Goal: Task Accomplishment & Management: Complete application form

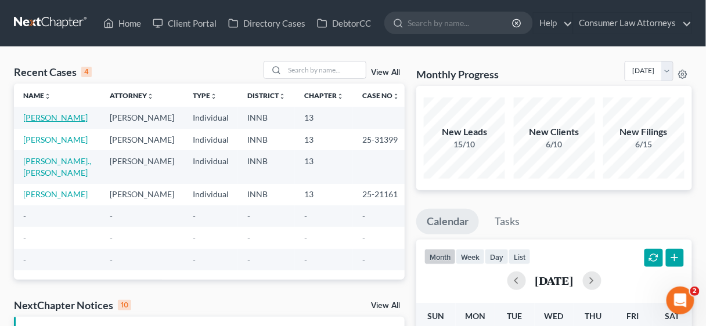
click at [42, 116] on link "[PERSON_NAME]" at bounding box center [55, 118] width 64 height 10
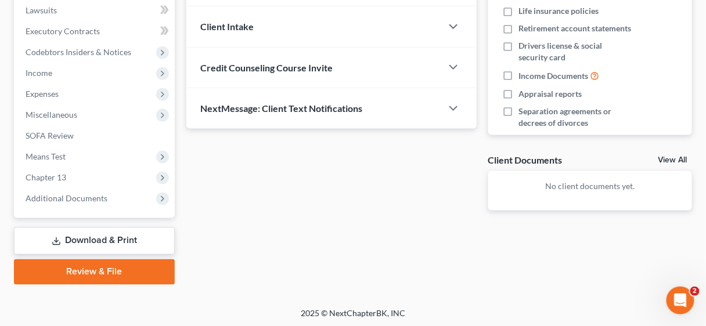
scroll to position [310, 0]
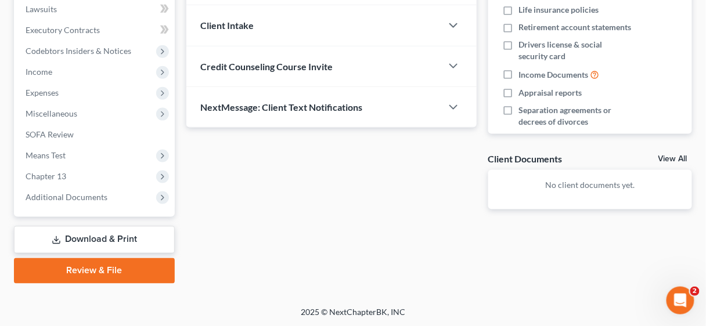
click at [103, 239] on link "Download & Print" at bounding box center [94, 239] width 161 height 27
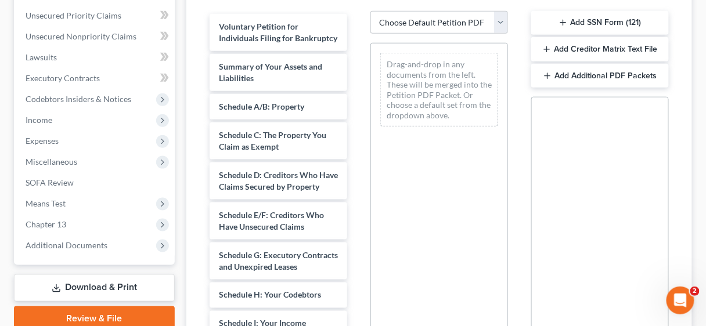
scroll to position [325, 0]
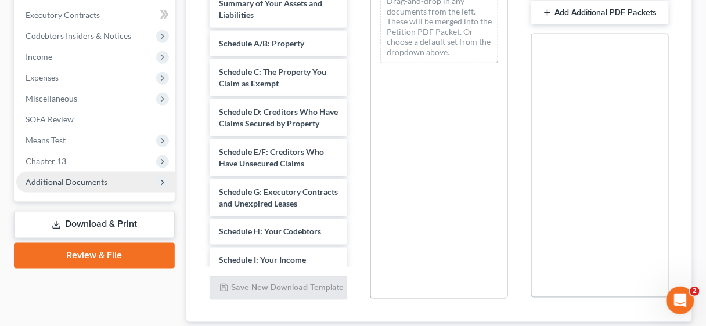
click at [77, 183] on span "Additional Documents" at bounding box center [67, 182] width 82 height 10
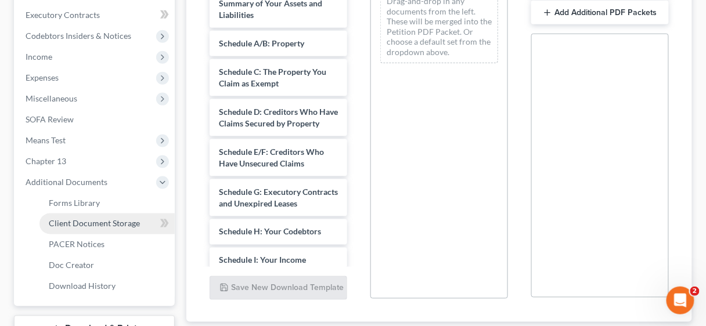
click at [103, 222] on span "Client Document Storage" at bounding box center [94, 224] width 91 height 10
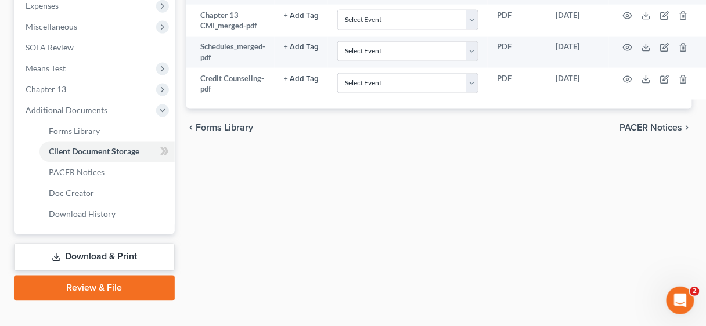
scroll to position [415, 0]
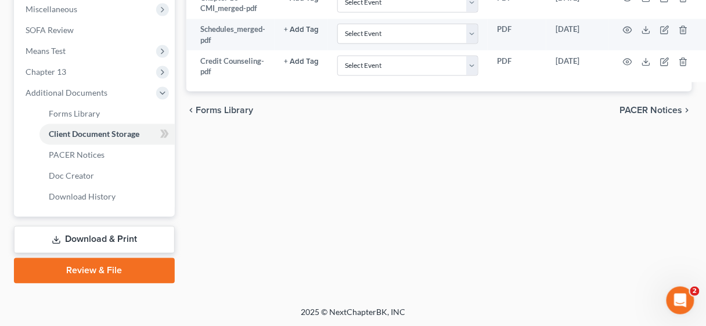
click at [108, 242] on link "Download & Print" at bounding box center [94, 239] width 161 height 27
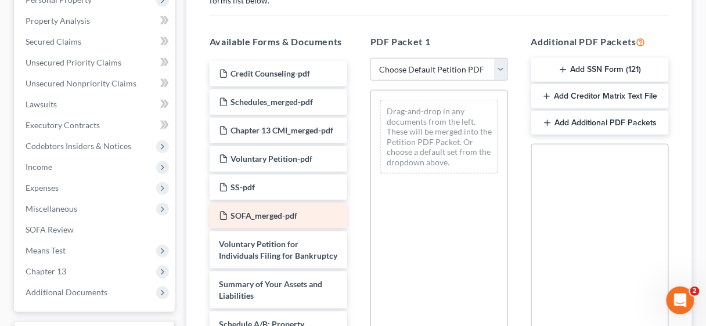
scroll to position [232, 0]
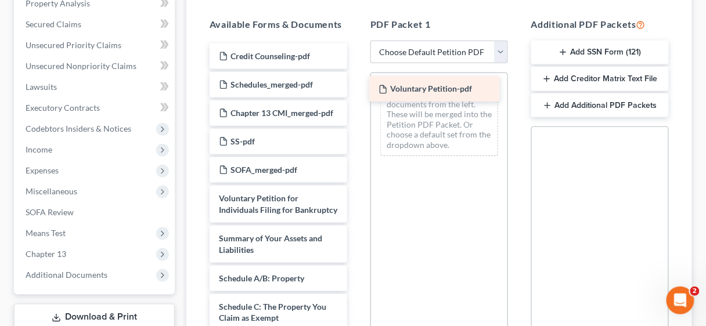
drag, startPoint x: 283, startPoint y: 150, endPoint x: 442, endPoint y: 87, distance: 171.5
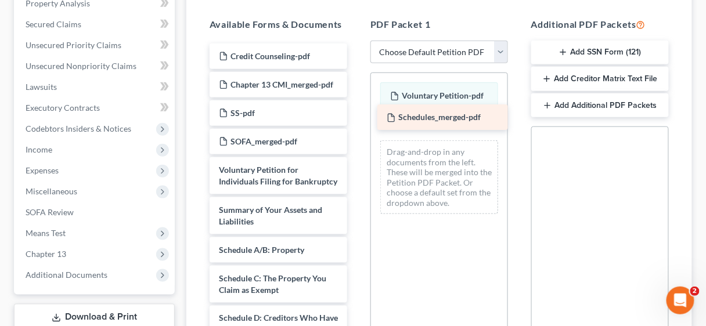
drag, startPoint x: 289, startPoint y: 80, endPoint x: 456, endPoint y: 114, distance: 171.1
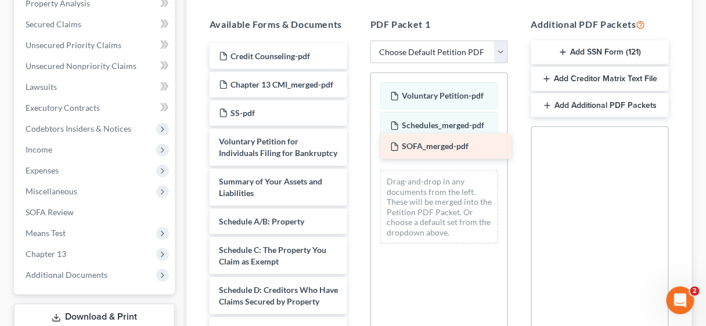
drag, startPoint x: 282, startPoint y: 150, endPoint x: 453, endPoint y: 144, distance: 171.4
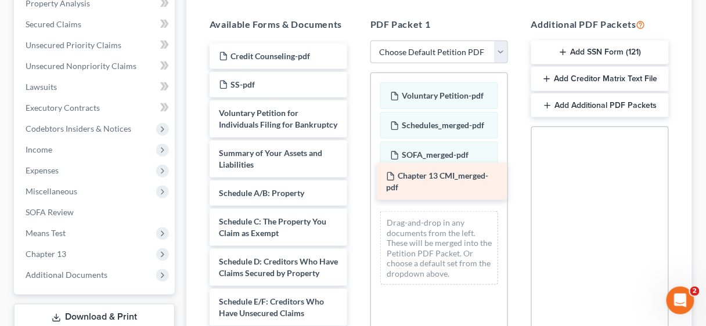
drag, startPoint x: 291, startPoint y: 89, endPoint x: 459, endPoint y: 182, distance: 191.3
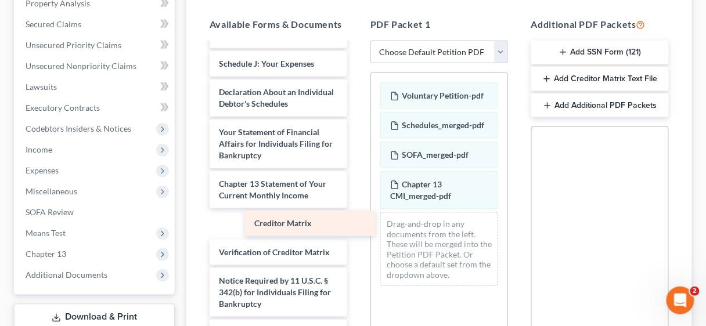
scroll to position [381, 0]
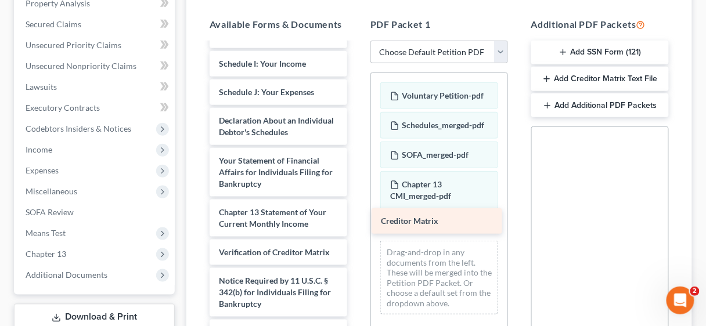
drag, startPoint x: 277, startPoint y: 224, endPoint x: 439, endPoint y: 222, distance: 162.0
click at [356, 222] on div "Creditor Matrix Credit Counseling-pdf SS-pdf Voluntary Petition for Individuals…" at bounding box center [278, 27] width 156 height 660
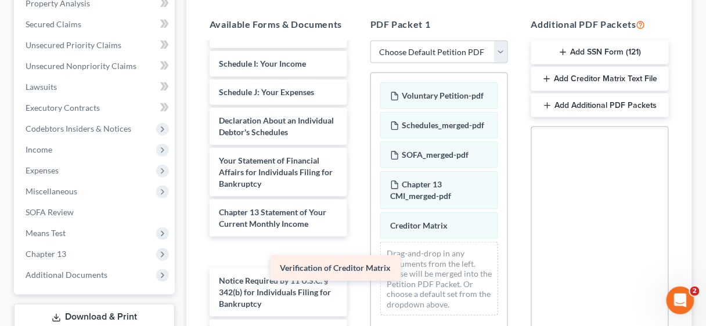
scroll to position [353, 0]
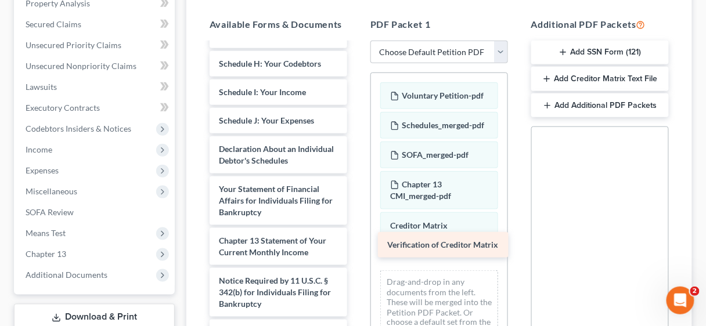
drag, startPoint x: 290, startPoint y: 248, endPoint x: 458, endPoint y: 241, distance: 168.5
click at [356, 241] on div "Verification of Creditor Matrix Credit Counseling-pdf SS-pdf Voluntary Petition…" at bounding box center [278, 41] width 156 height 632
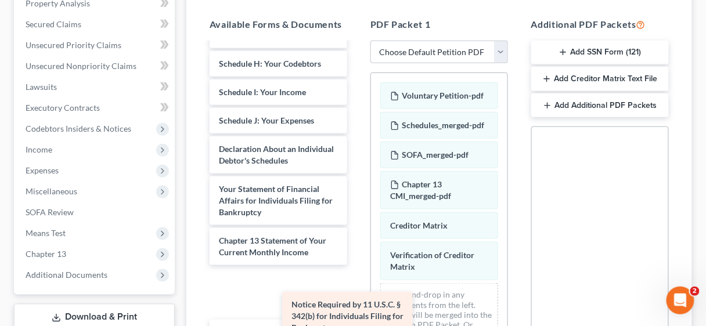
scroll to position [301, 0]
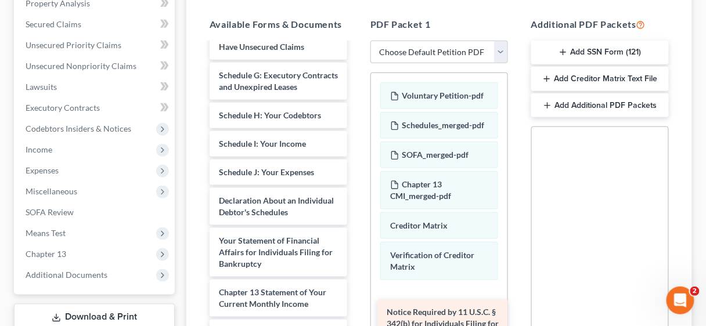
drag, startPoint x: 283, startPoint y: 289, endPoint x: 451, endPoint y: 322, distance: 170.9
click at [356, 322] on div "Notice Required by 11 U.S.C. § 342(b) for Individuals Filing for Bankruptcy Cre…" at bounding box center [278, 67] width 156 height 580
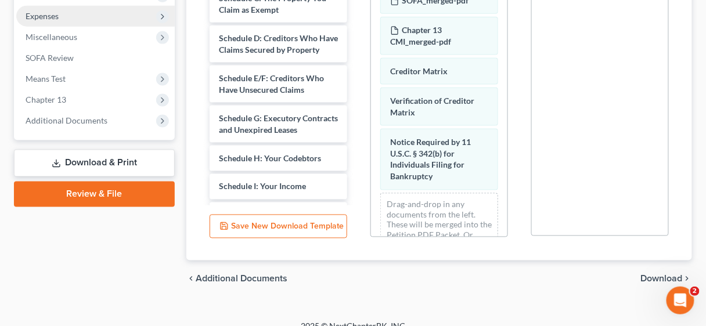
scroll to position [401, 0]
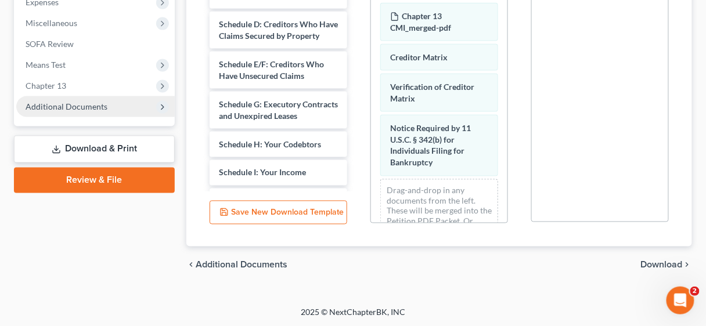
click at [66, 103] on span "Additional Documents" at bounding box center [67, 107] width 82 height 10
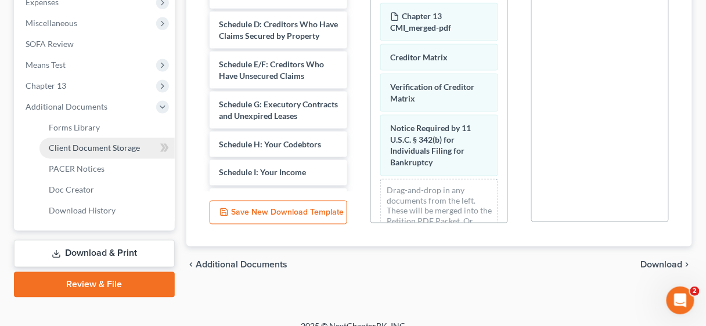
click at [92, 146] on span "Client Document Storage" at bounding box center [94, 148] width 91 height 10
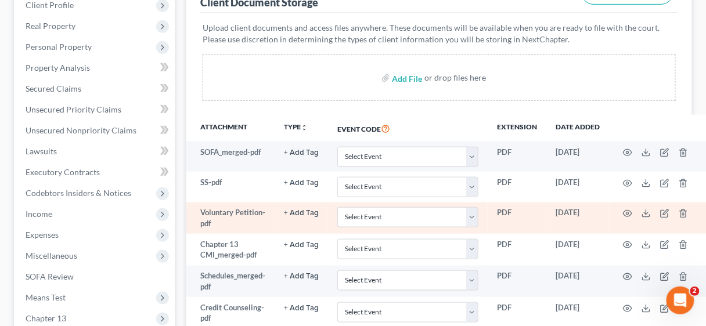
scroll to position [186, 0]
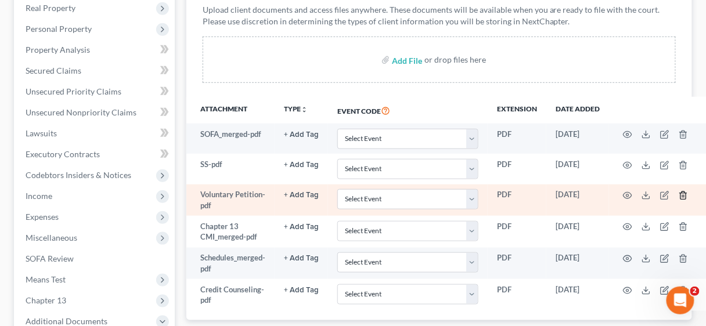
click at [683, 193] on polyline "button" at bounding box center [683, 193] width 7 height 0
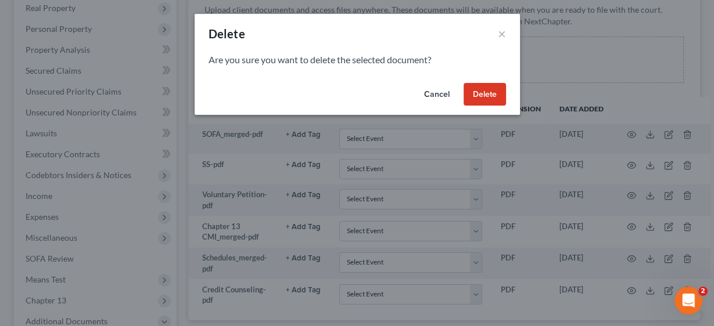
click at [491, 91] on button "Delete" at bounding box center [484, 94] width 42 height 23
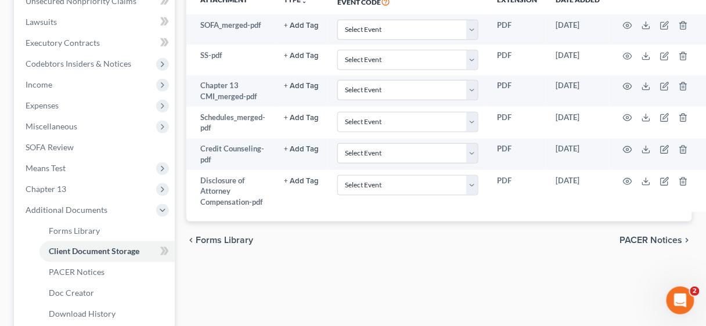
scroll to position [415, 0]
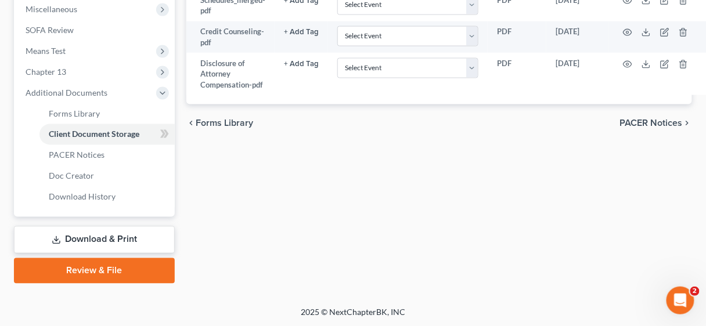
click at [74, 239] on link "Download & Print" at bounding box center [94, 239] width 161 height 27
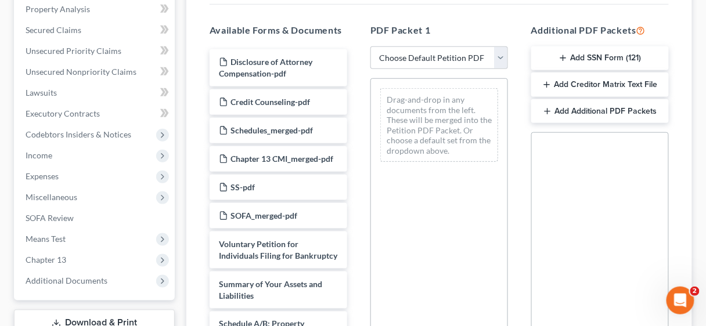
scroll to position [401, 0]
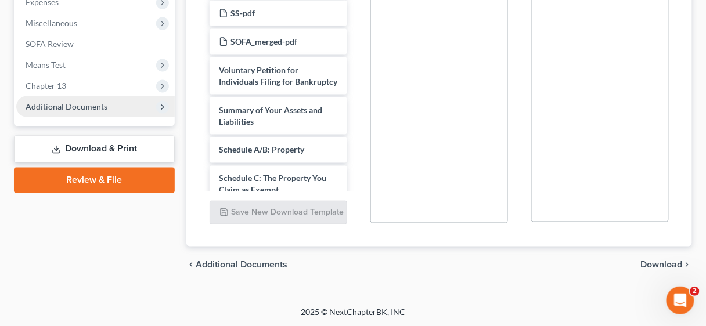
click at [80, 102] on span "Additional Documents" at bounding box center [67, 107] width 82 height 10
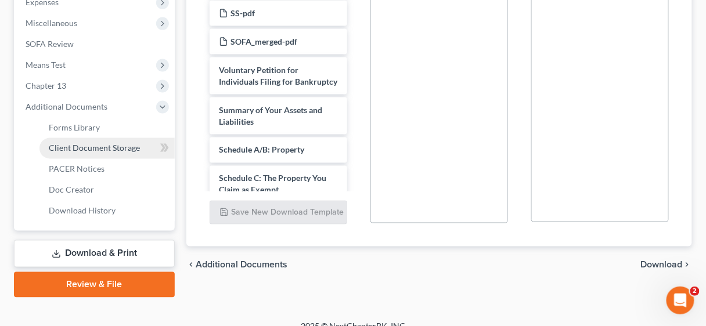
click at [98, 144] on span "Client Document Storage" at bounding box center [94, 148] width 91 height 10
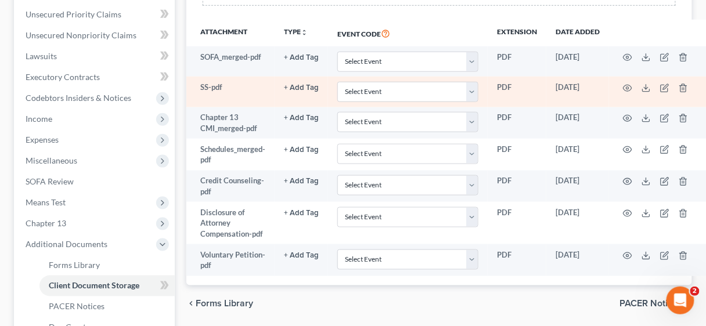
scroll to position [279, 0]
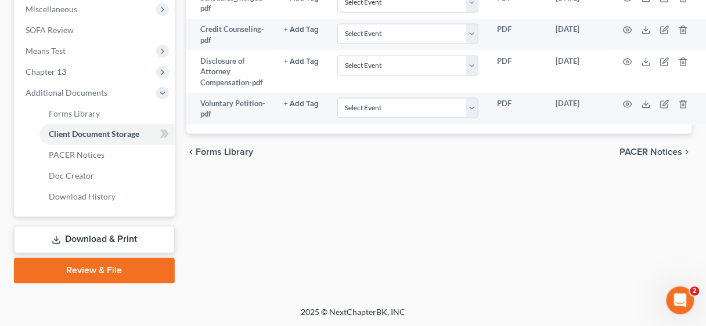
click at [100, 238] on link "Download & Print" at bounding box center [94, 239] width 161 height 27
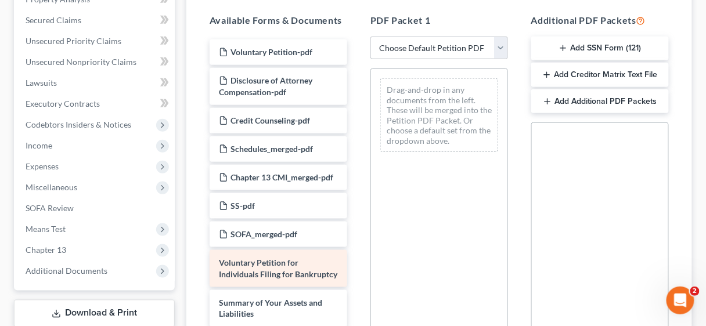
scroll to position [236, 0]
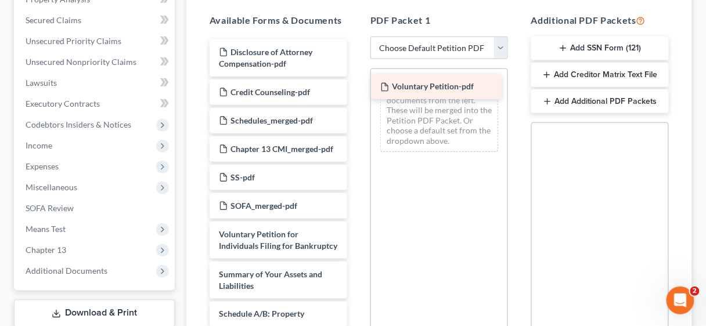
drag, startPoint x: 290, startPoint y: 48, endPoint x: 452, endPoint y: 84, distance: 165.2
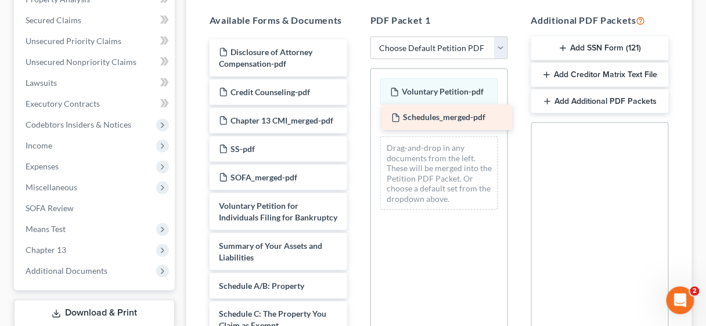
drag, startPoint x: 283, startPoint y: 116, endPoint x: 455, endPoint y: 114, distance: 172.4
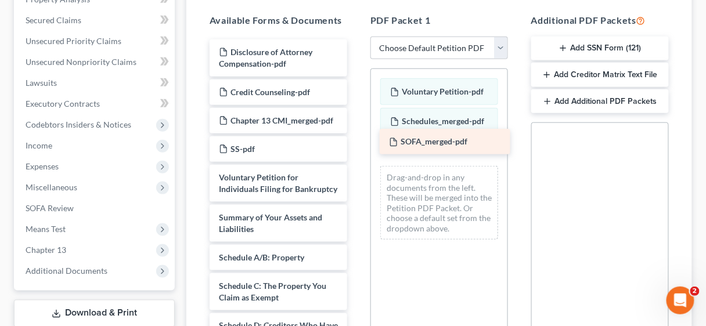
drag, startPoint x: 277, startPoint y: 189, endPoint x: 446, endPoint y: 143, distance: 175.6
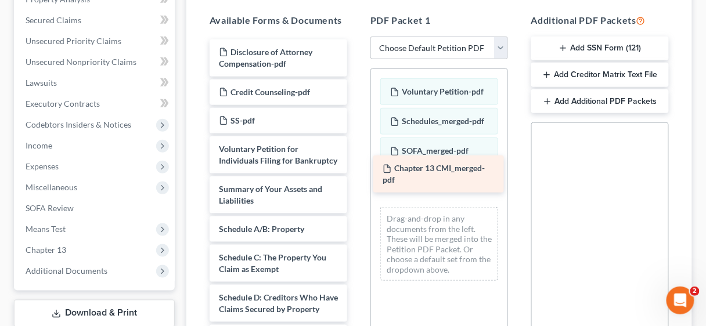
drag, startPoint x: 273, startPoint y: 127, endPoint x: 437, endPoint y: 176, distance: 170.8
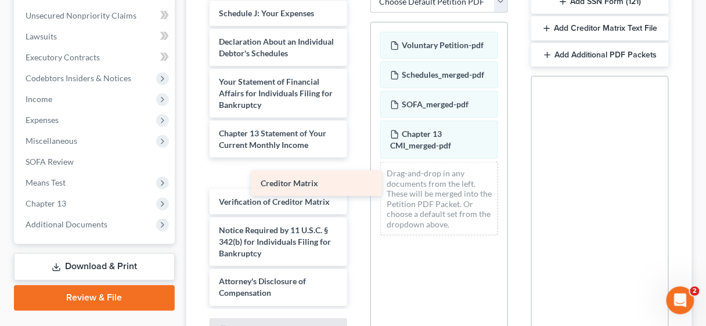
scroll to position [421, 0]
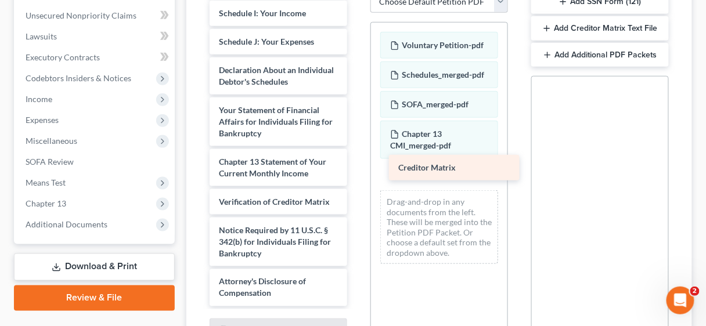
drag, startPoint x: 279, startPoint y: 173, endPoint x: 458, endPoint y: 168, distance: 179.5
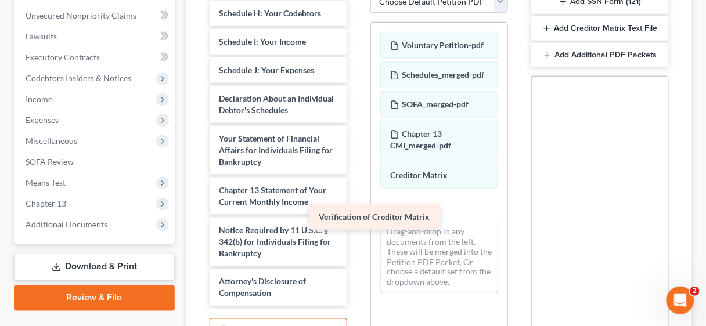
scroll to position [393, 0]
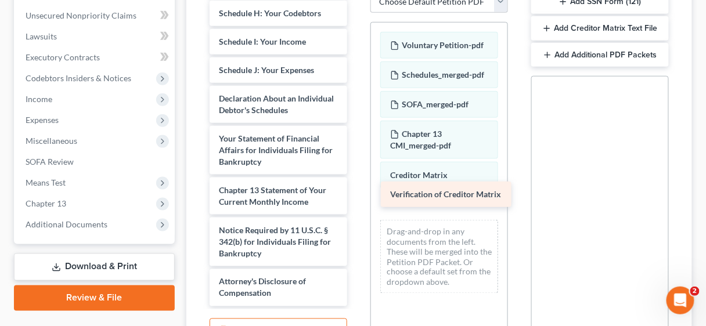
drag, startPoint x: 291, startPoint y: 196, endPoint x: 462, endPoint y: 189, distance: 171.4
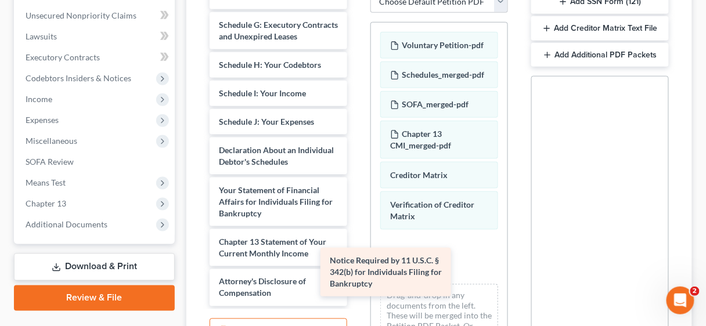
scroll to position [341, 0]
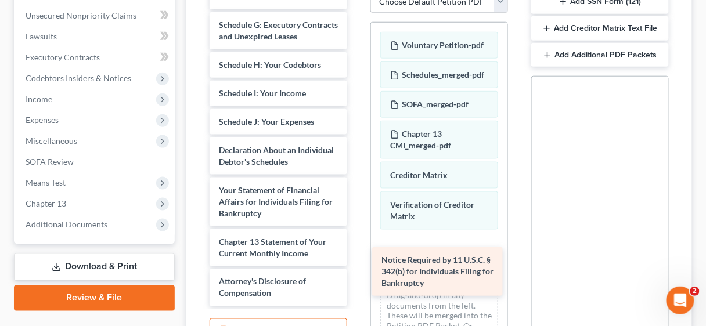
drag, startPoint x: 278, startPoint y: 232, endPoint x: 441, endPoint y: 262, distance: 165.4
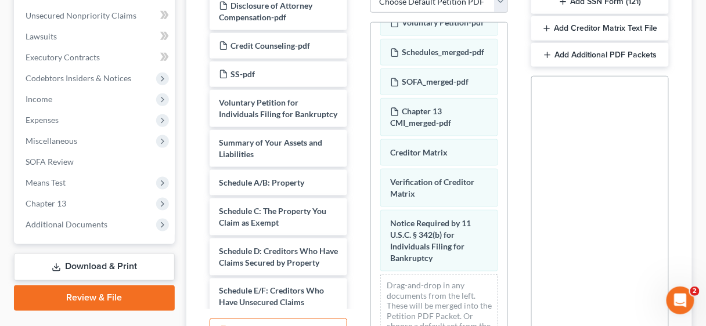
scroll to position [59, 0]
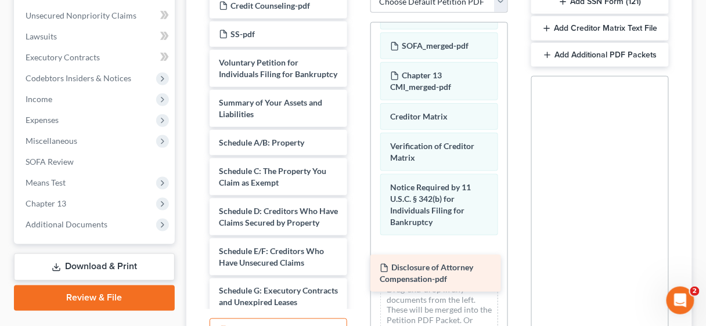
drag, startPoint x: 283, startPoint y: 8, endPoint x: 444, endPoint y: 271, distance: 308.3
click at [356, 271] on div "Disclosure of Attorney Compensation-pdf Disclosure of Attorney Compensation-pdf…" at bounding box center [278, 283] width 156 height 580
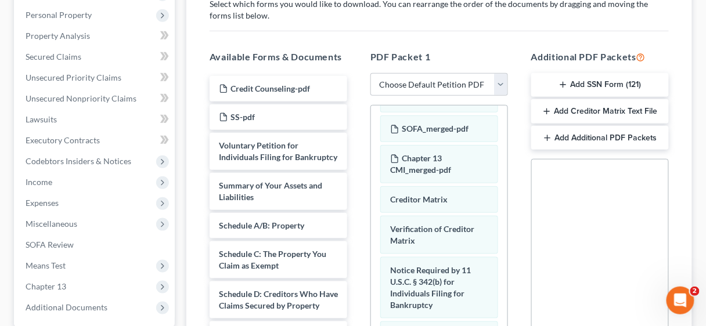
scroll to position [190, 0]
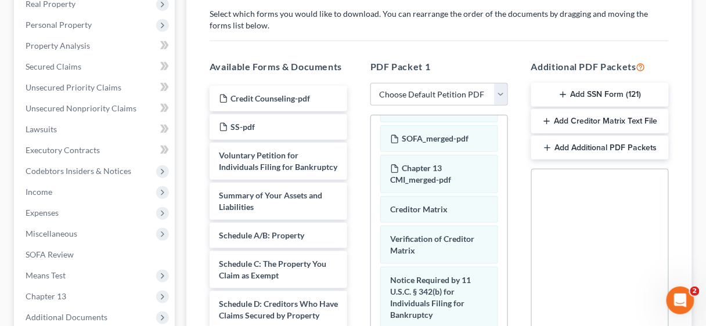
click at [594, 92] on button "Add SSN Form (121)" at bounding box center [600, 95] width 138 height 24
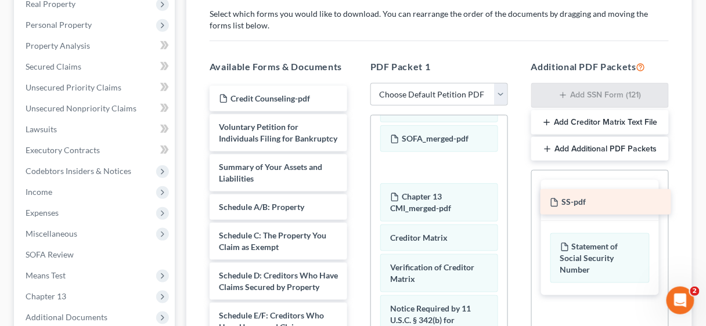
drag, startPoint x: 251, startPoint y: 124, endPoint x: 582, endPoint y: 200, distance: 339.5
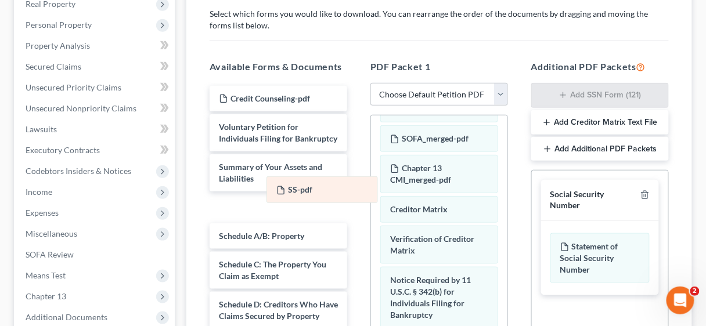
drag, startPoint x: 449, startPoint y: 185, endPoint x: 259, endPoint y: 178, distance: 190.0
click at [371, 178] on div "SS-pdf Voluntary Petition-pdf Schedules_merged-pdf SOFA_merged-pdf SS-pdf Chapt…" at bounding box center [439, 256] width 136 height 399
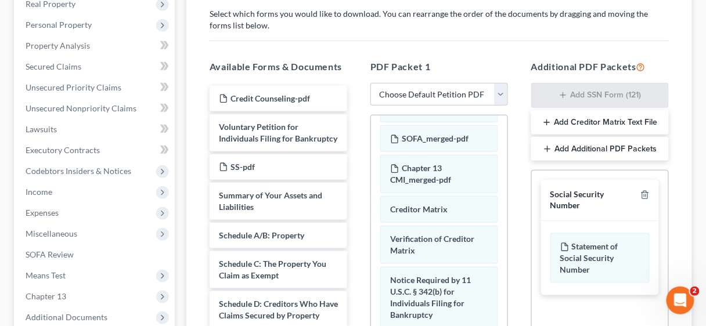
click at [603, 120] on button "Add Creditor Matrix Text File" at bounding box center [600, 122] width 138 height 24
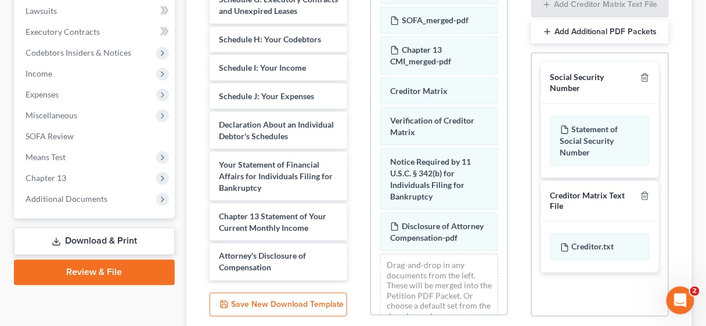
scroll to position [401, 0]
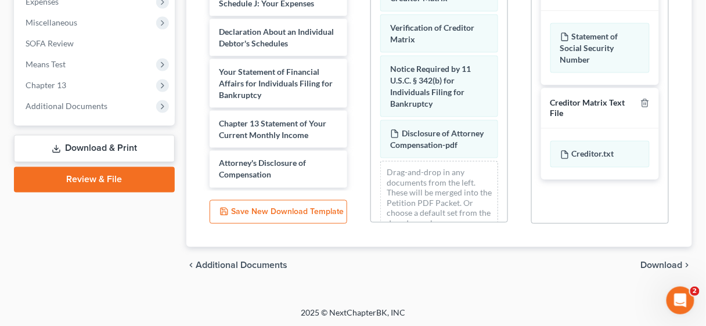
click at [103, 174] on link "Review & File" at bounding box center [94, 180] width 161 height 26
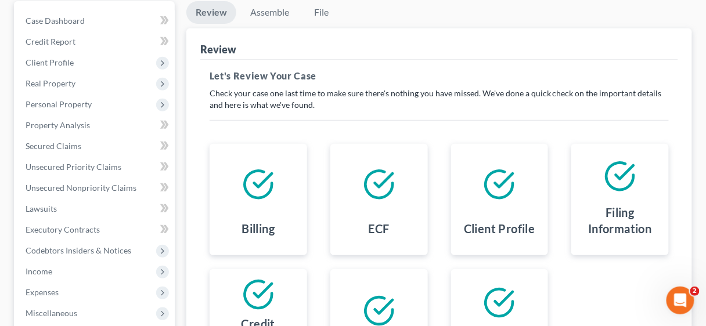
scroll to position [93, 0]
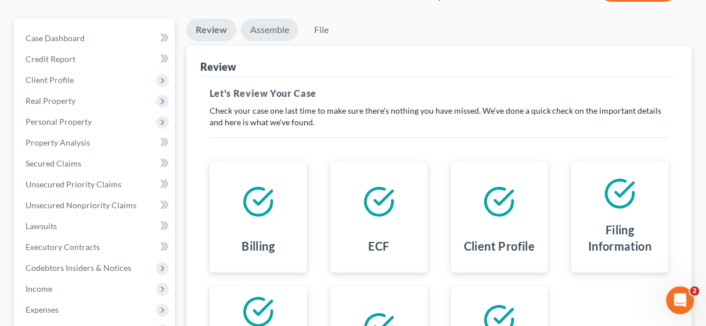
click at [263, 25] on link "Assemble" at bounding box center [269, 30] width 57 height 23
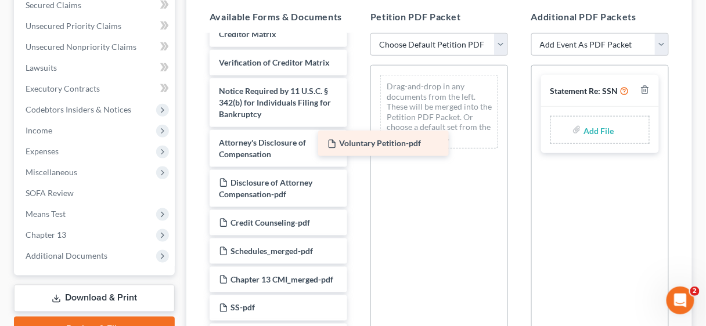
scroll to position [547, 0]
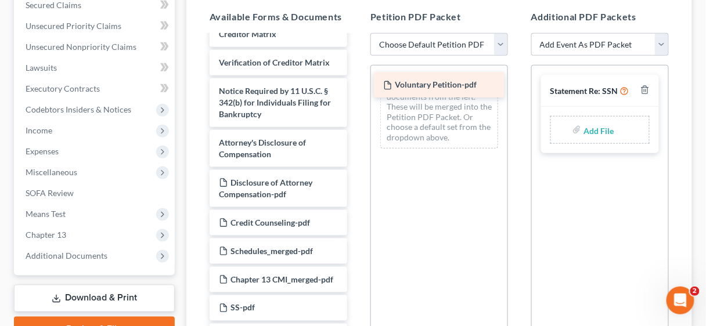
drag, startPoint x: 260, startPoint y: 138, endPoint x: 424, endPoint y: 82, distance: 173.7
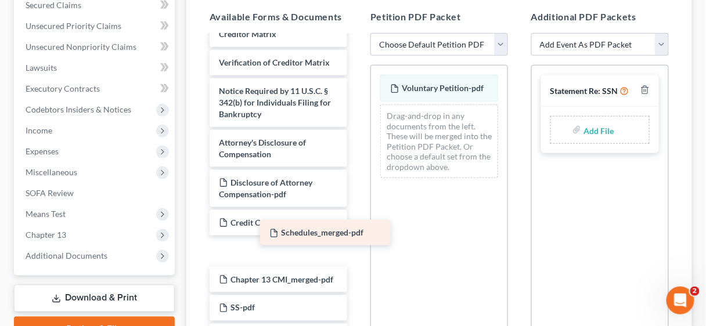
scroll to position [518, 0]
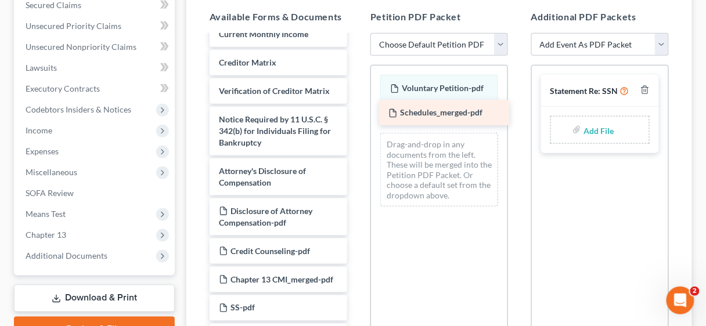
drag, startPoint x: 291, startPoint y: 240, endPoint x: 461, endPoint y: 114, distance: 210.9
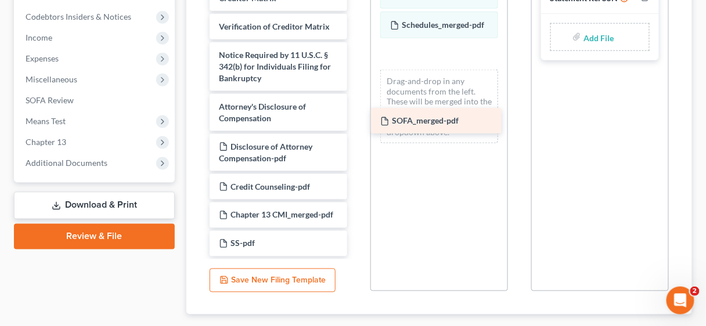
scroll to position [490, 0]
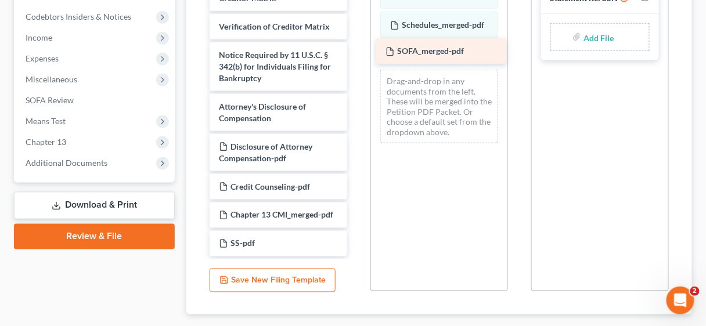
drag, startPoint x: 265, startPoint y: 245, endPoint x: 431, endPoint y: 54, distance: 253.5
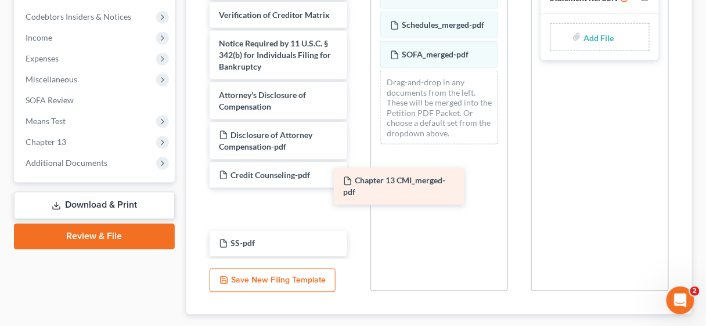
scroll to position [450, 0]
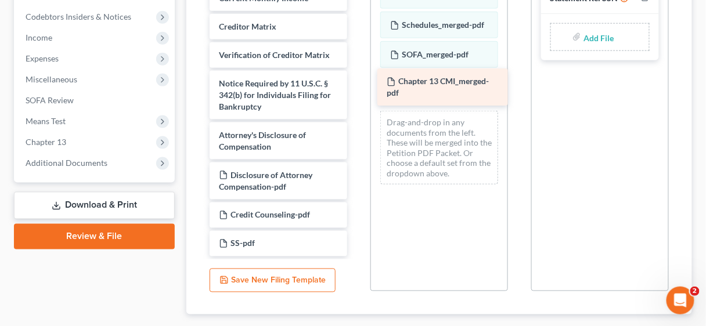
drag, startPoint x: 261, startPoint y: 210, endPoint x: 429, endPoint y: 89, distance: 206.7
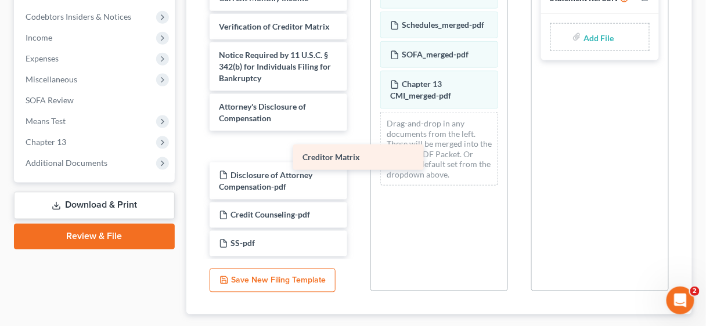
scroll to position [421, 0]
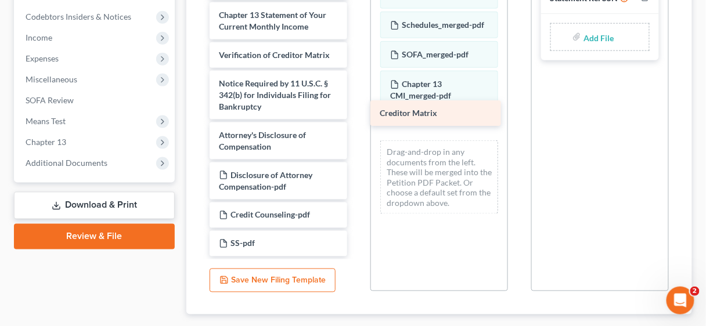
drag, startPoint x: 262, startPoint y: 21, endPoint x: 423, endPoint y: 109, distance: 183.4
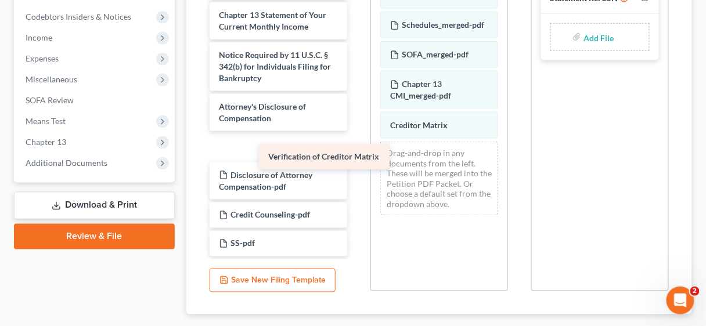
scroll to position [393, 0]
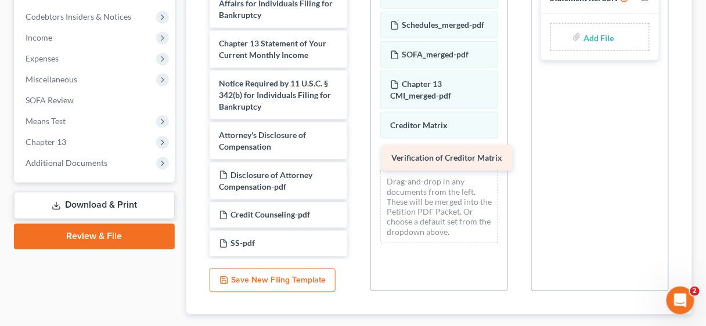
drag, startPoint x: 290, startPoint y: 53, endPoint x: 462, endPoint y: 149, distance: 196.7
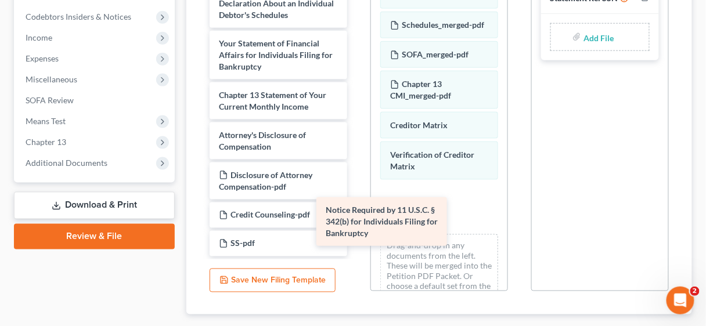
scroll to position [341, 0]
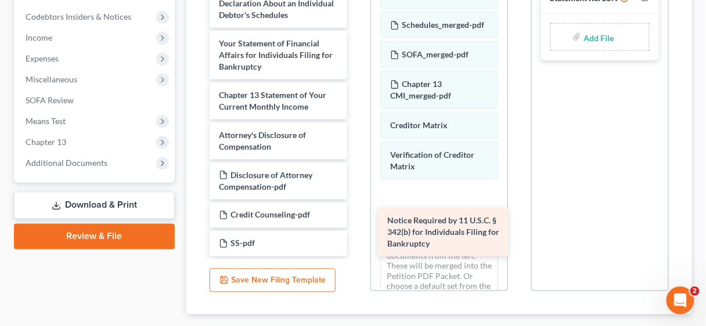
drag, startPoint x: 263, startPoint y: 83, endPoint x: 431, endPoint y: 217, distance: 215.2
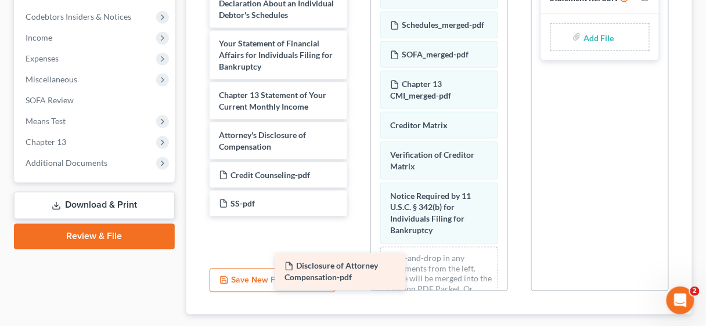
scroll to position [301, 0]
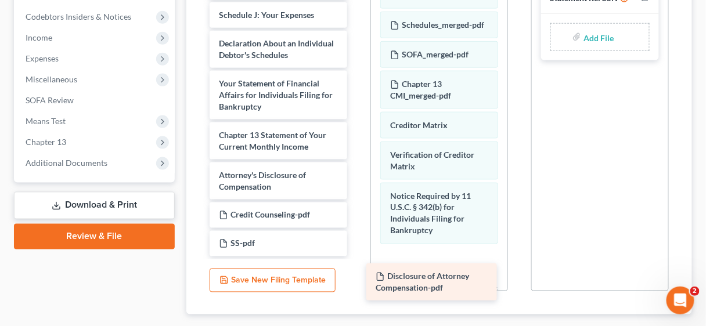
drag, startPoint x: 289, startPoint y: 176, endPoint x: 445, endPoint y: 279, distance: 186.9
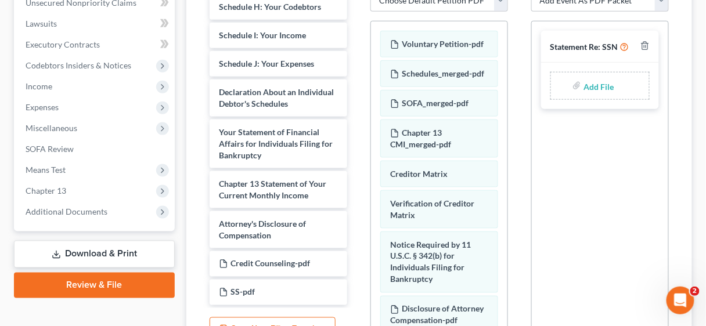
scroll to position [158, 0]
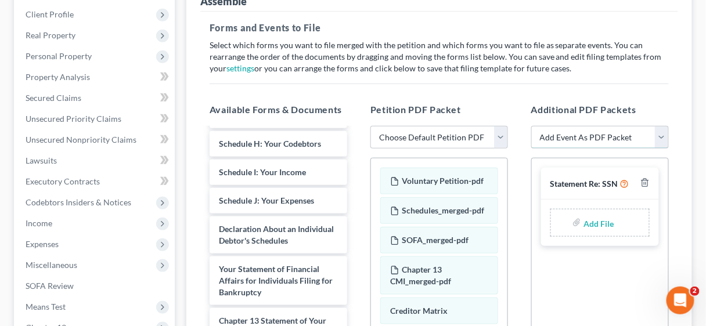
click at [661, 136] on select "Add Event As PDF Packet Certificate of Credit Counseling Chapter 13 Calculation…" at bounding box center [600, 137] width 138 height 23
select select "0"
click at [531, 126] on select "Add Event As PDF Packet Certificate of Credit Counseling Chapter 13 Calculation…" at bounding box center [600, 137] width 138 height 23
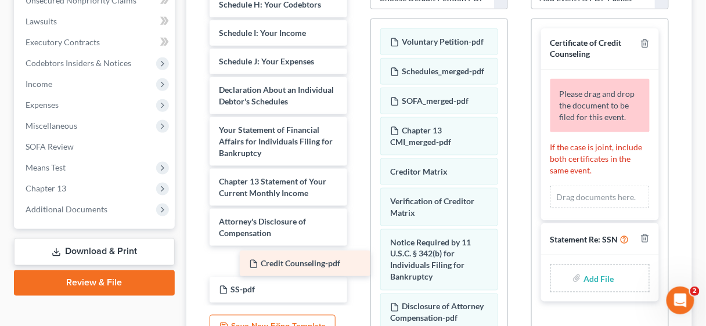
scroll to position [273, 0]
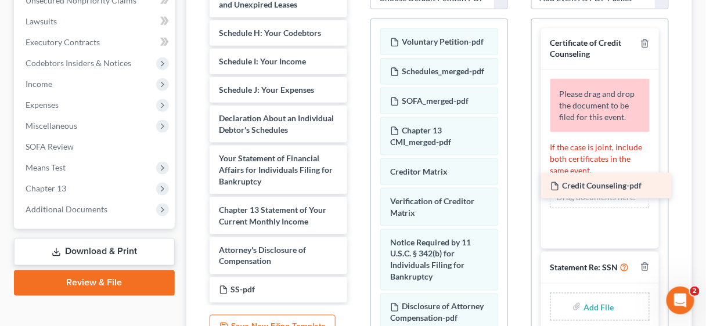
drag, startPoint x: 275, startPoint y: 258, endPoint x: 607, endPoint y: 184, distance: 339.7
click at [356, 184] on div "Credit Counseling-pdf Voluntary Petition for Individuals Filing for Bankruptcy …" at bounding box center [278, 28] width 156 height 552
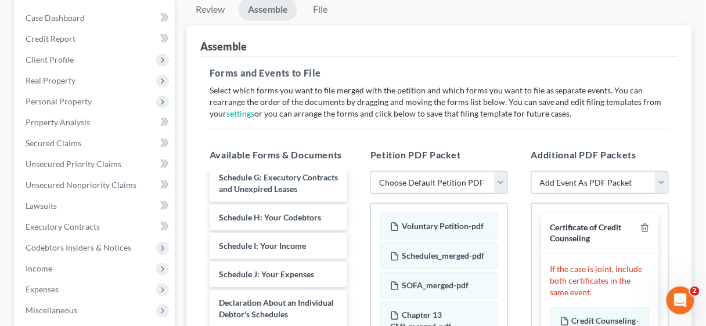
scroll to position [112, 0]
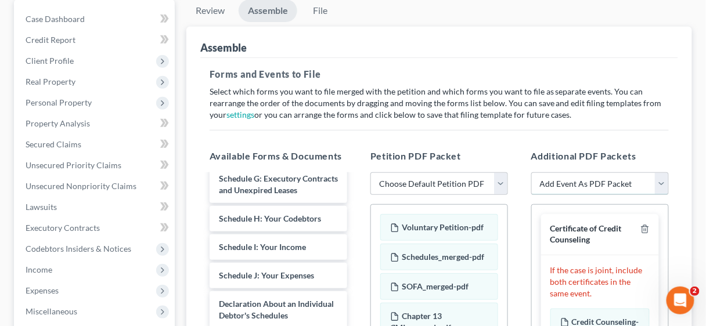
click at [665, 179] on select "Add Event As PDF Packet Certificate of Credit Counseling Chapter 13 Calculation…" at bounding box center [600, 183] width 138 height 23
select select "3"
click at [531, 172] on select "Add Event As PDF Packet Certificate of Credit Counseling Chapter 13 Calculation…" at bounding box center [600, 183] width 138 height 23
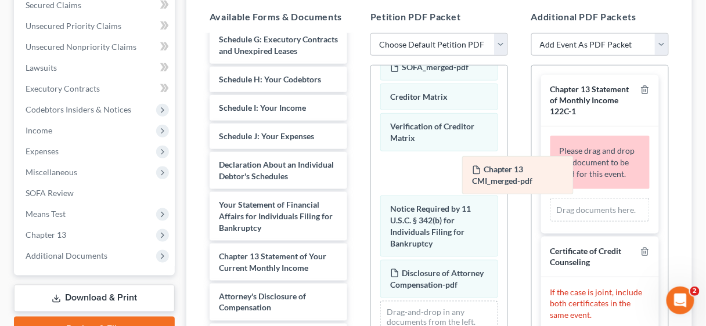
scroll to position [70, 0]
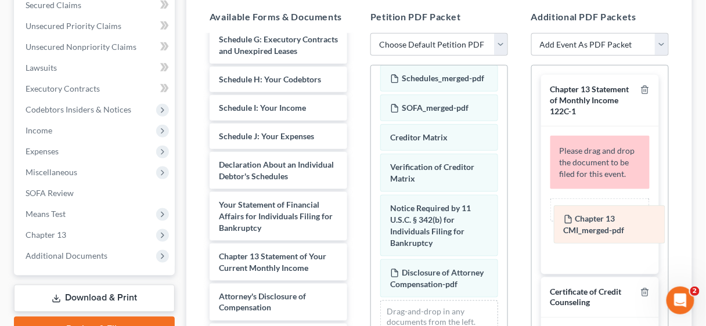
drag, startPoint x: 427, startPoint y: 91, endPoint x: 600, endPoint y: 224, distance: 218.7
click at [507, 224] on div "Chapter 13 CMI_merged-pdf Voluntary Petition-pdf Schedules_merged-pdf SOFA_merg…" at bounding box center [439, 205] width 136 height 358
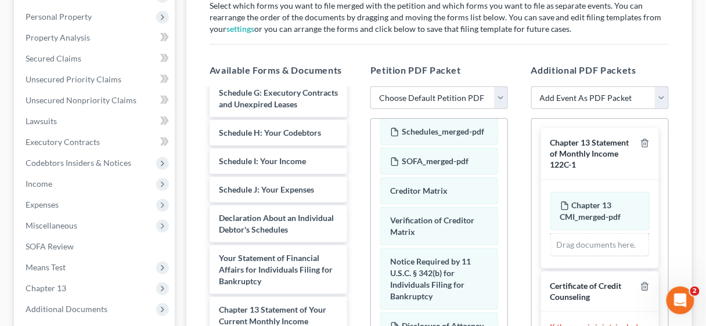
scroll to position [158, 0]
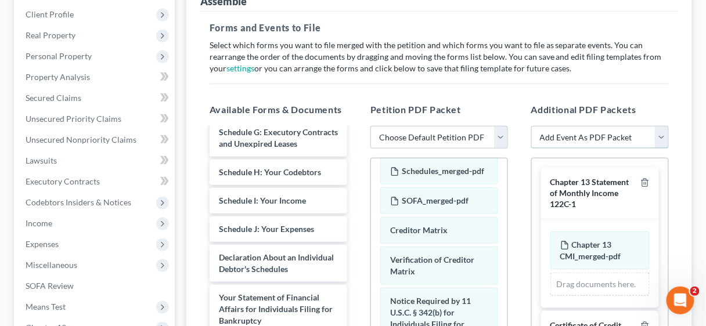
click at [664, 136] on select "Add Event As PDF Packet Certificate of Credit Counseling Chapter 13 Calculation…" at bounding box center [600, 137] width 138 height 23
select select "6"
click at [531, 126] on select "Add Event As PDF Packet Certificate of Credit Counseling Chapter 13 Calculation…" at bounding box center [600, 137] width 138 height 23
select select
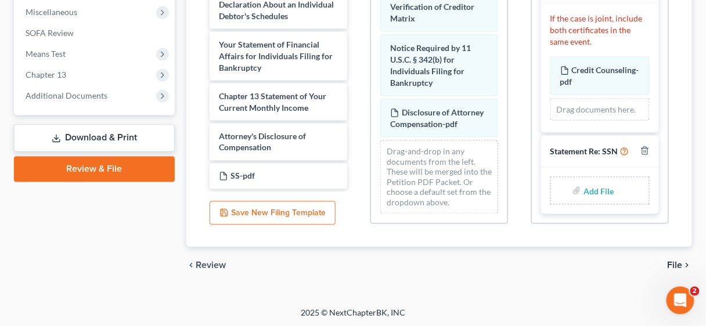
scroll to position [413, 0]
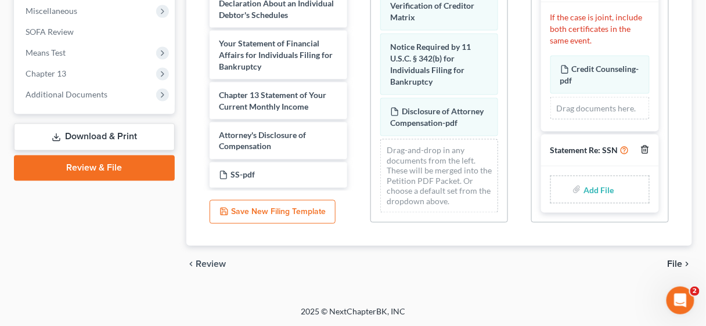
click at [646, 150] on line "button" at bounding box center [646, 151] width 0 height 2
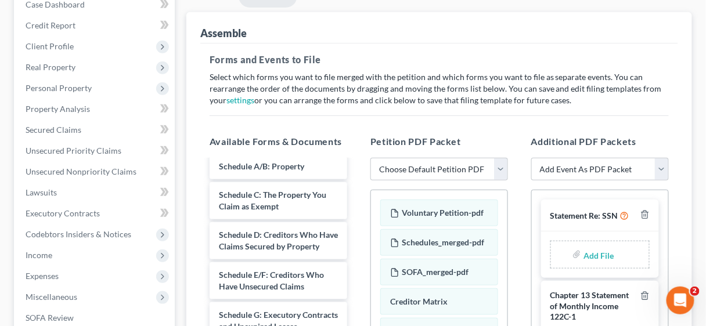
scroll to position [0, 0]
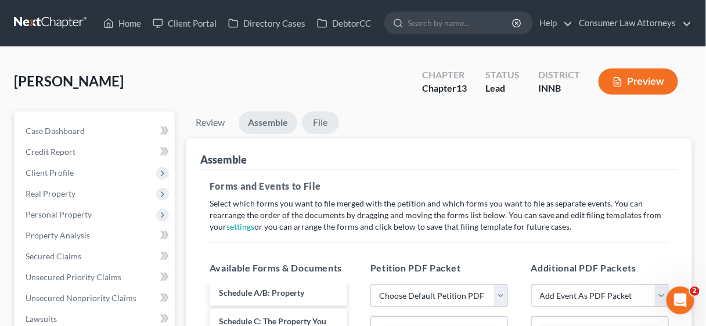
click at [326, 122] on link "File" at bounding box center [320, 122] width 37 height 23
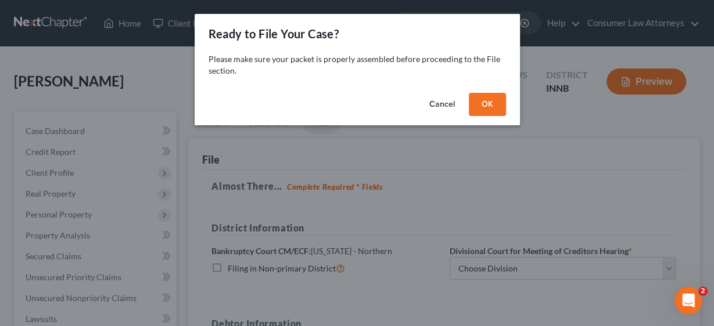
click at [498, 106] on button "OK" at bounding box center [487, 104] width 37 height 23
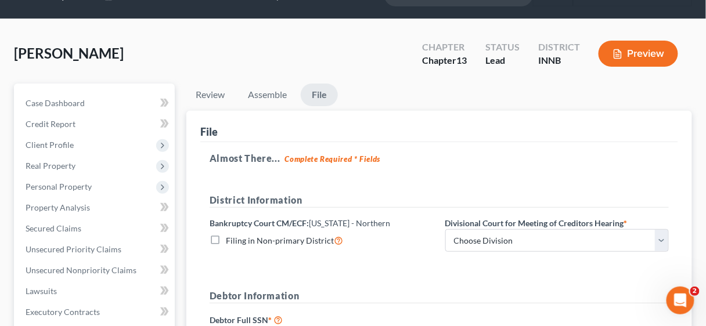
scroll to position [139, 0]
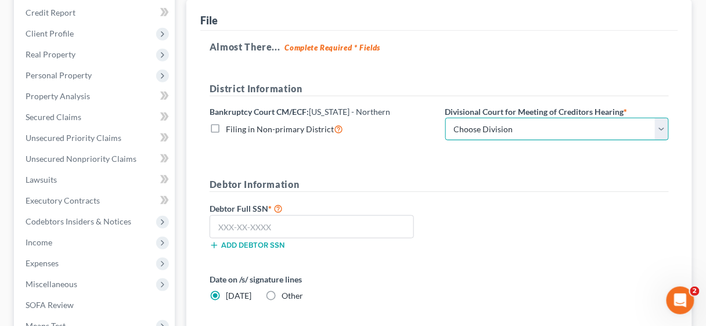
click at [664, 127] on select "Choose Division [GEOGRAPHIC_DATA][PERSON_NAME][GEOGRAPHIC_DATA] [GEOGRAPHIC_DAT…" at bounding box center [557, 129] width 224 height 23
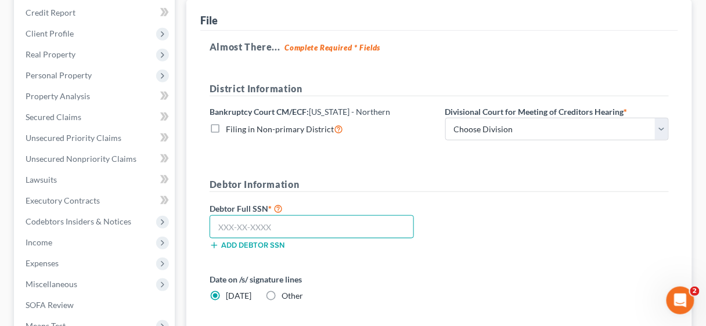
click at [262, 225] on input "text" at bounding box center [312, 226] width 204 height 23
type input "342-38-4739"
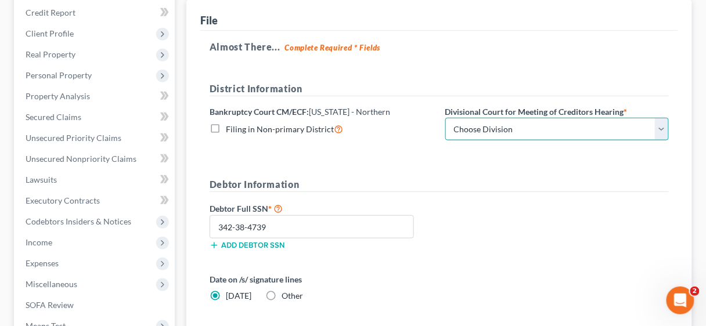
click at [664, 128] on select "Choose Division [GEOGRAPHIC_DATA][PERSON_NAME][GEOGRAPHIC_DATA] [GEOGRAPHIC_DAT…" at bounding box center [557, 129] width 224 height 23
select select "3"
click at [445, 118] on select "Choose Division [GEOGRAPHIC_DATA][PERSON_NAME][GEOGRAPHIC_DATA] [GEOGRAPHIC_DAT…" at bounding box center [557, 129] width 224 height 23
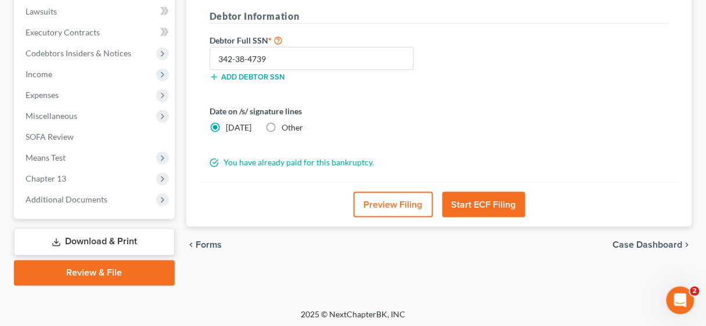
scroll to position [310, 0]
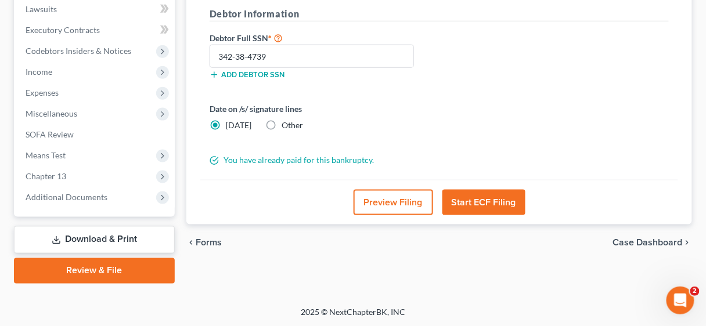
click at [480, 197] on button "Start ECF Filing" at bounding box center [483, 203] width 83 height 26
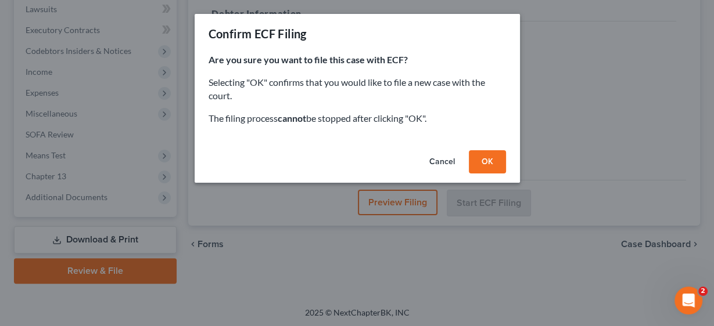
click at [490, 157] on button "OK" at bounding box center [487, 161] width 37 height 23
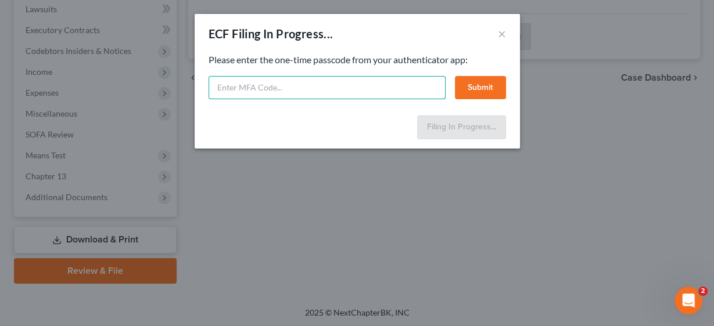
click at [289, 79] on input "text" at bounding box center [326, 87] width 237 height 23
type input "059825"
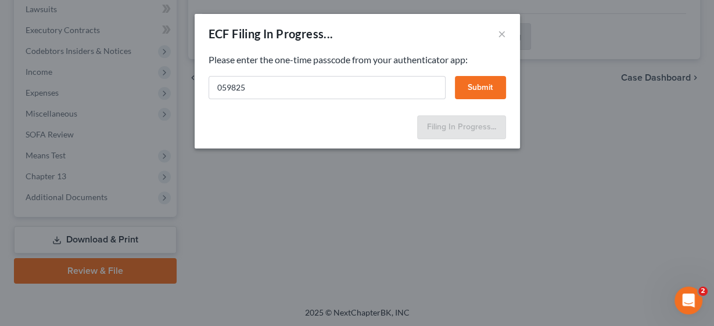
click at [474, 81] on button "Submit" at bounding box center [480, 87] width 51 height 23
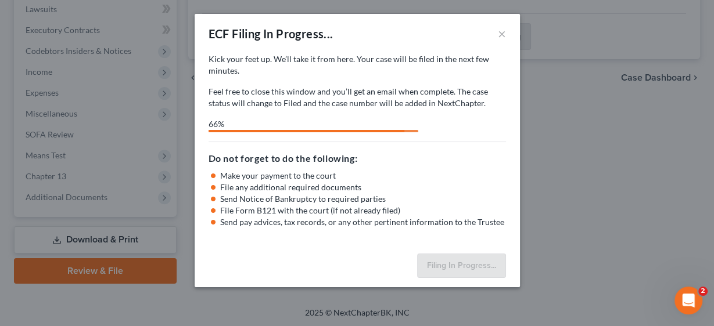
select select "3"
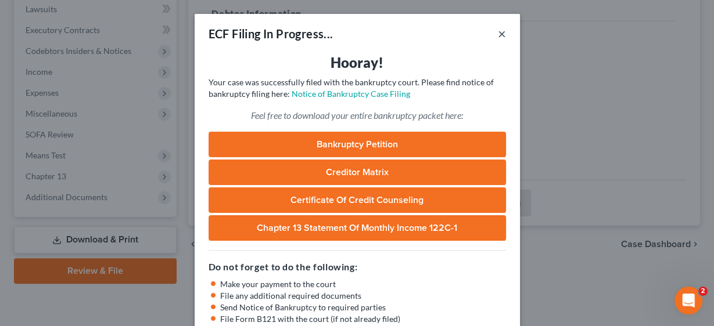
click at [499, 33] on button "×" at bounding box center [502, 34] width 8 height 14
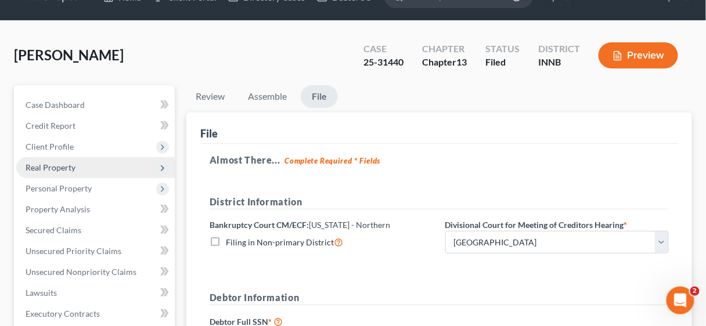
scroll to position [46, 0]
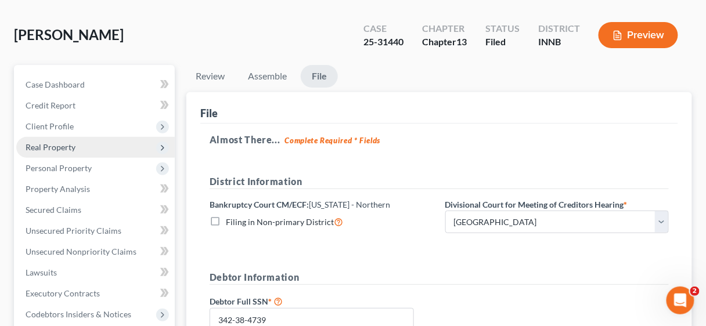
click at [56, 152] on span "Real Property" at bounding box center [51, 147] width 50 height 10
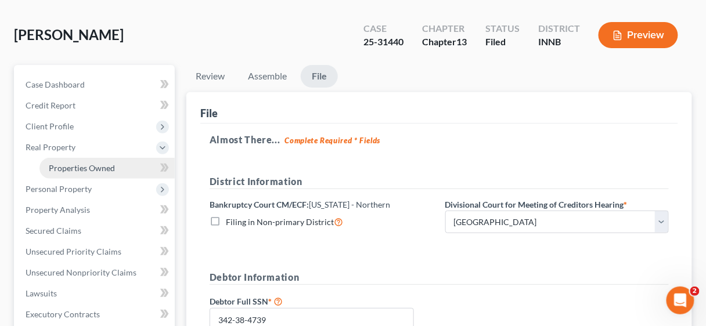
click at [80, 170] on span "Properties Owned" at bounding box center [82, 168] width 66 height 10
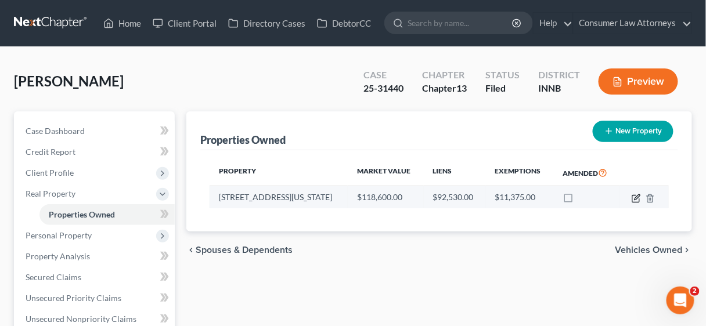
click at [636, 196] on icon "button" at bounding box center [636, 198] width 9 height 9
select select "15"
select select "73"
select select "0"
select select "1"
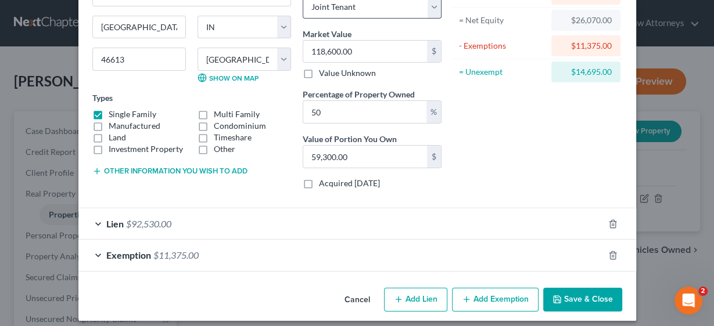
scroll to position [121, 0]
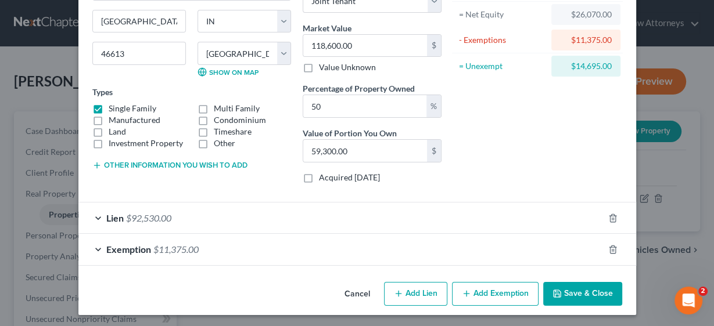
click at [145, 212] on span "$92,530.00" at bounding box center [148, 217] width 45 height 11
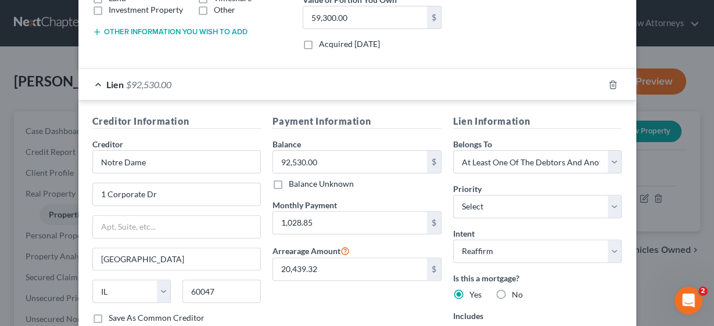
scroll to position [260, 0]
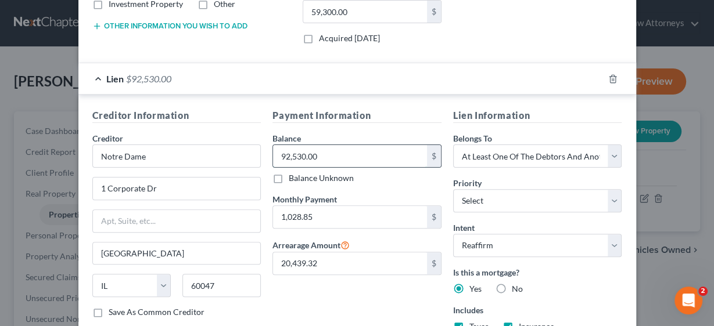
click at [348, 152] on input "92,530.00" at bounding box center [350, 156] width 154 height 22
type input "85,073.00"
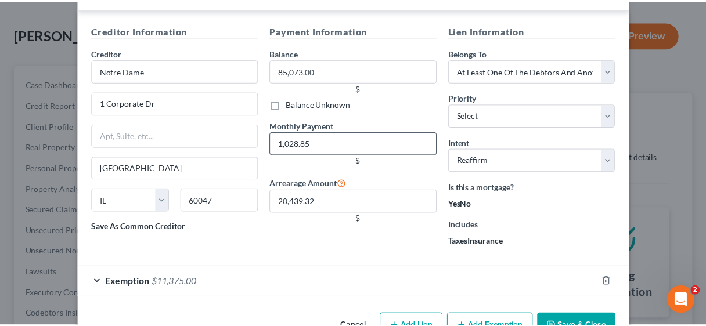
scroll to position [406, 0]
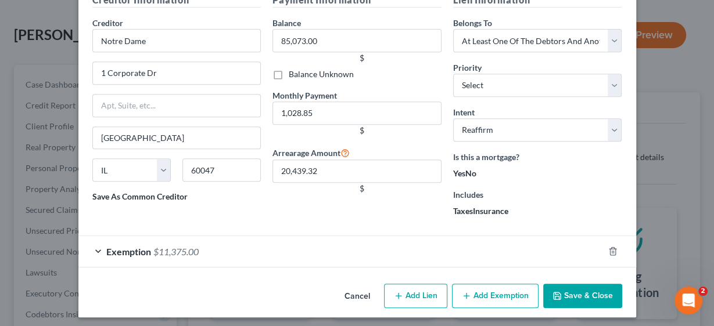
click at [588, 296] on button "Save & Close" at bounding box center [582, 296] width 79 height 24
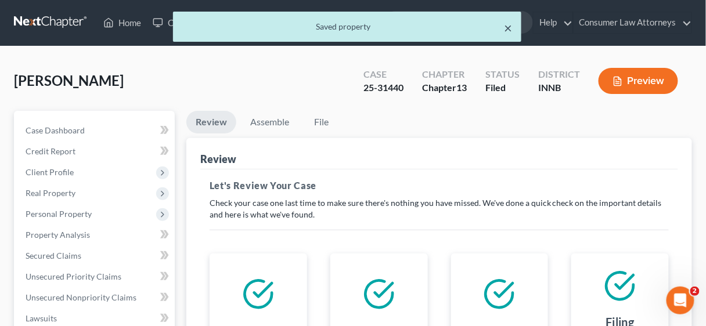
scroll to position [0, 0]
